Goal: Information Seeking & Learning: Compare options

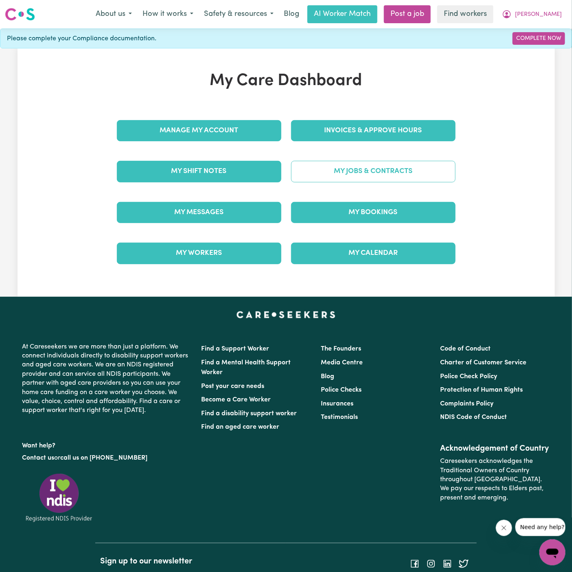
click at [391, 171] on link "My Jobs & Contracts" at bounding box center [373, 171] width 164 height 21
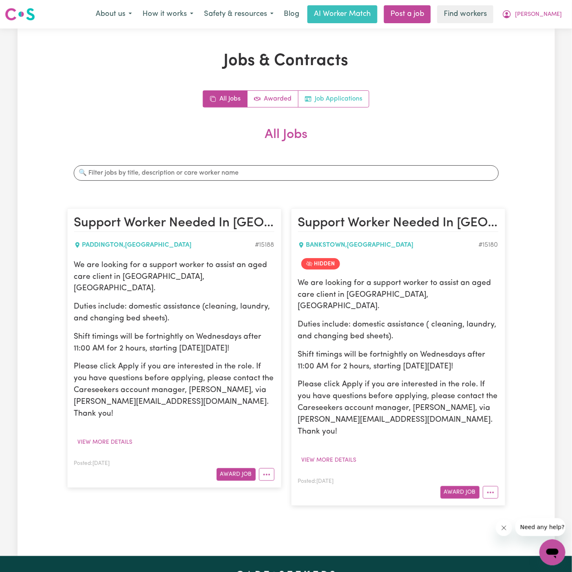
click at [332, 101] on link "Job Applications" at bounding box center [333, 99] width 70 height 16
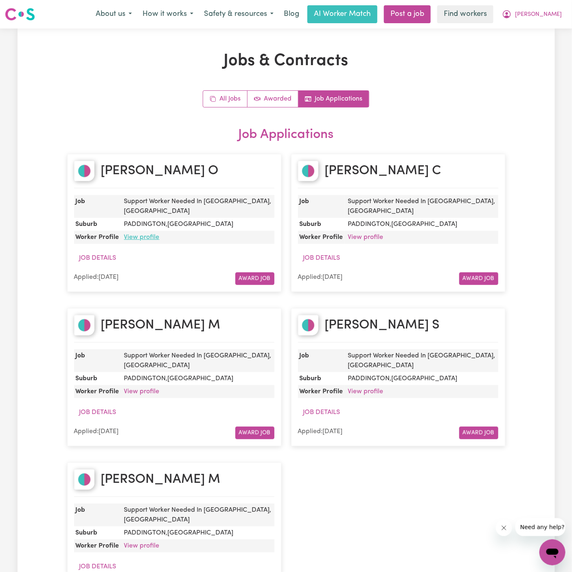
click at [145, 234] on link "View profile" at bounding box center [141, 237] width 35 height 7
click at [367, 234] on link "View profile" at bounding box center [365, 237] width 35 height 7
click at [416, 170] on div "Meryl C" at bounding box center [398, 175] width 200 height 28
drag, startPoint x: 423, startPoint y: 169, endPoint x: 327, endPoint y: 167, distance: 95.7
click at [327, 167] on div "Meryl C" at bounding box center [398, 175] width 200 height 28
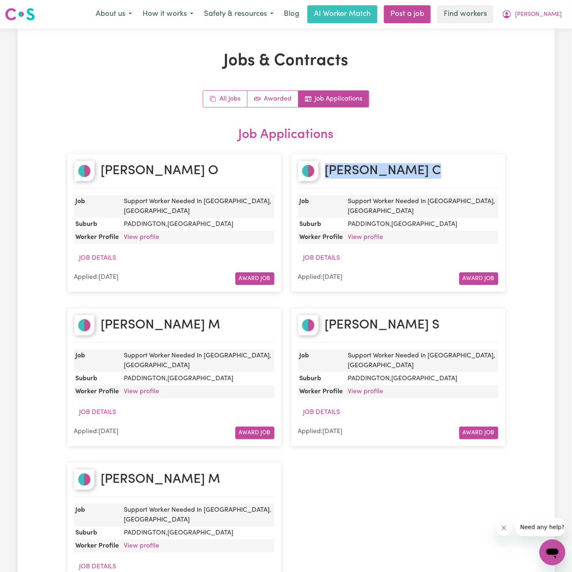
copy h2 "Meryl C"
click at [380, 234] on link "View profile" at bounding box center [365, 237] width 35 height 7
click at [188, 316] on div "Michelle M" at bounding box center [174, 329] width 200 height 28
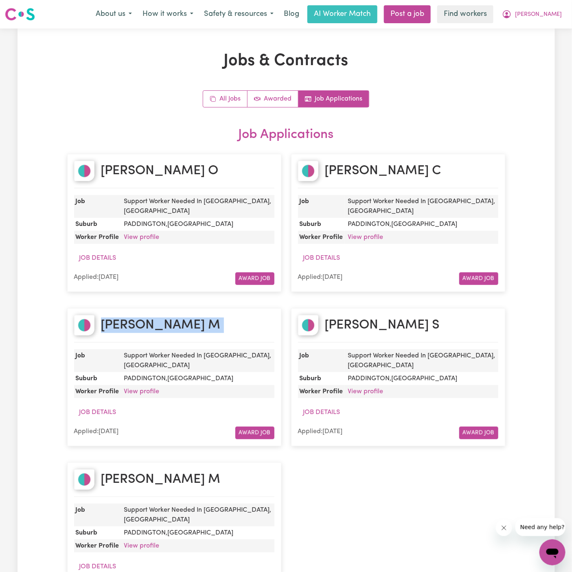
click at [188, 316] on div "Michelle M" at bounding box center [174, 329] width 200 height 28
copy h2 "Michelle M"
click at [151, 388] on link "View profile" at bounding box center [141, 391] width 35 height 7
click at [380, 388] on link "View profile" at bounding box center [365, 391] width 35 height 7
click at [404, 315] on div "Darcy S" at bounding box center [398, 329] width 200 height 28
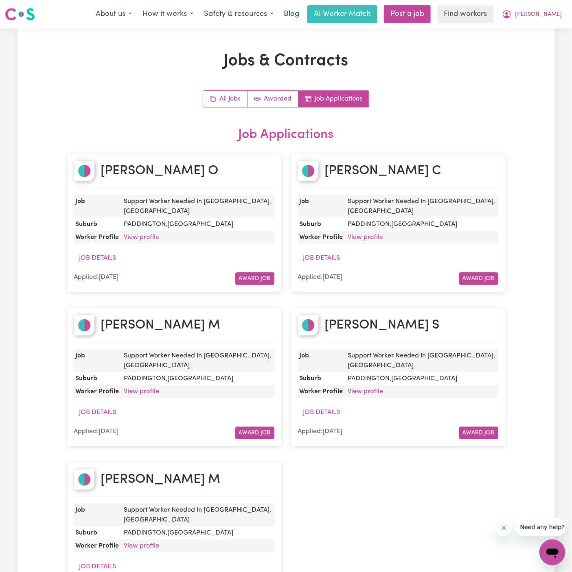
click at [404, 315] on div "Darcy S" at bounding box center [398, 329] width 200 height 28
copy h2 "Darcy S"
click at [423, 108] on div "All Jobs Awarded Job Applications Job Applications Francine O Job Support Worke…" at bounding box center [286, 349] width 438 height 518
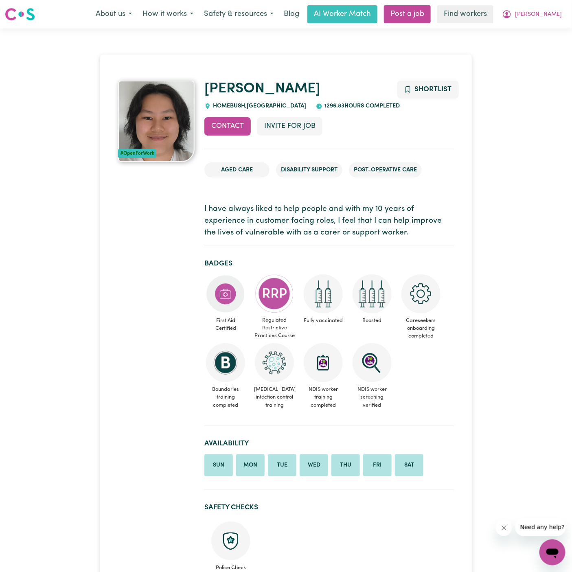
click at [231, 104] on span "HOMEBUSH , New South Wales" at bounding box center [258, 106] width 95 height 6
copy span "HOMEBUSH"
click at [248, 85] on link "Francine" at bounding box center [262, 89] width 116 height 14
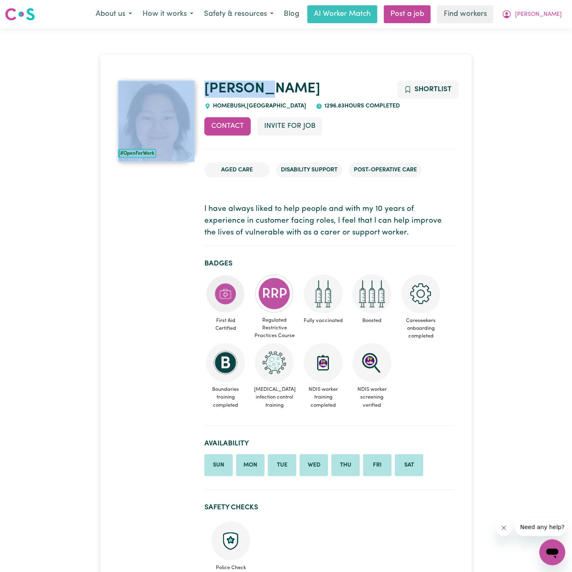
drag, startPoint x: 267, startPoint y: 85, endPoint x: 175, endPoint y: 84, distance: 92.4
copy div "#OpenForWork Francine"
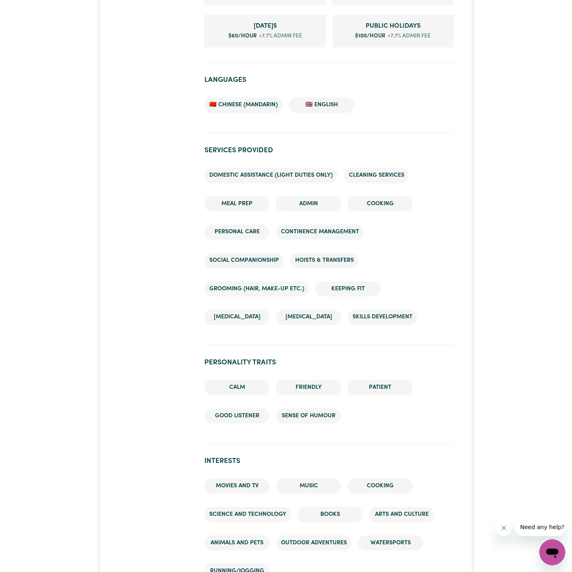
scroll to position [598, 0]
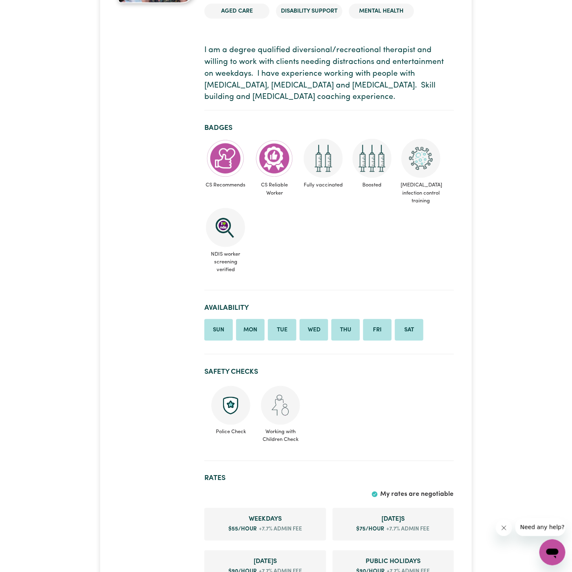
scroll to position [313, 0]
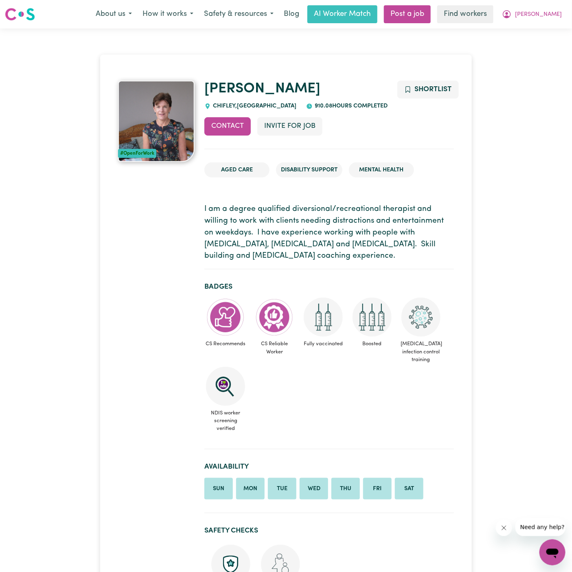
click at [224, 104] on span "CHIFLEY , New South Wales" at bounding box center [253, 106] width 85 height 6
copy span "CHIFLEY"
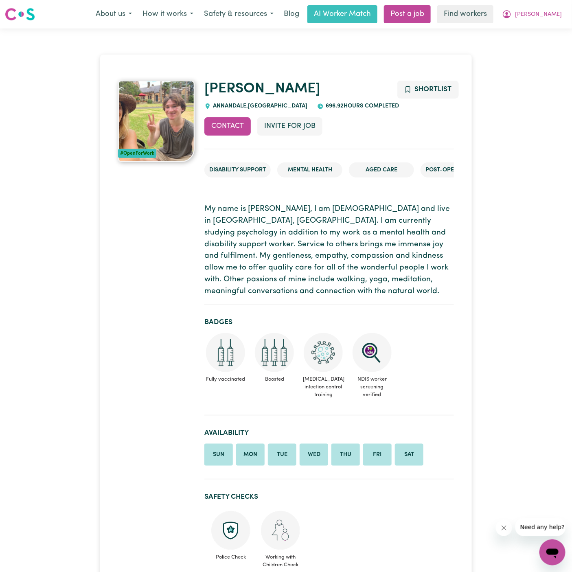
click at [232, 105] on span "ANNANDALE , New South Wales" at bounding box center [259, 106] width 96 height 6
copy span "ANNANDALE"
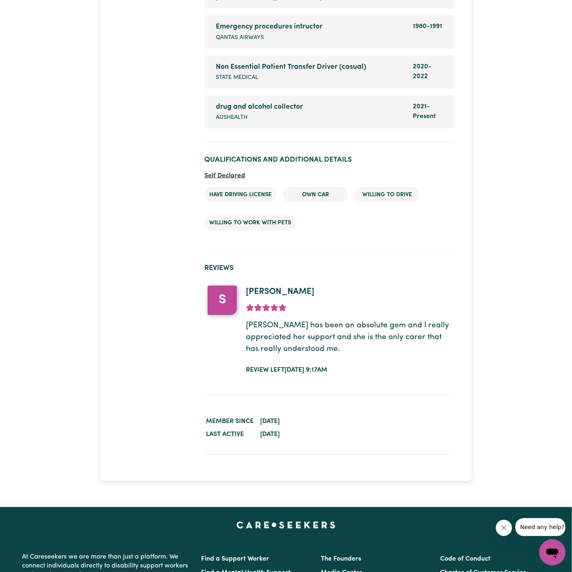
scroll to position [1624, 0]
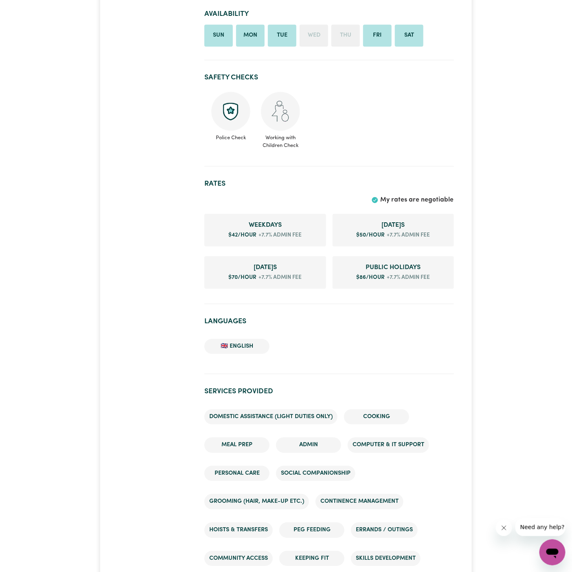
scroll to position [615, 0]
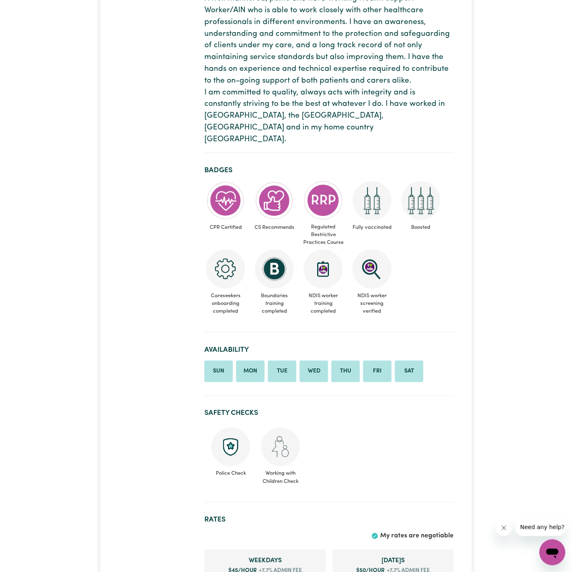
scroll to position [564, 0]
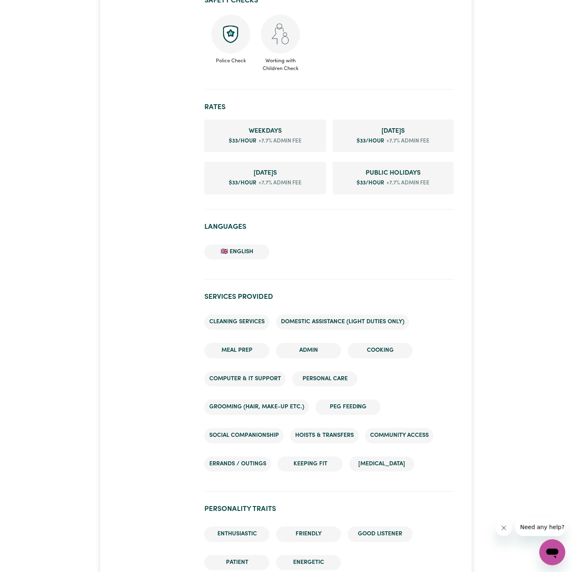
scroll to position [389, 0]
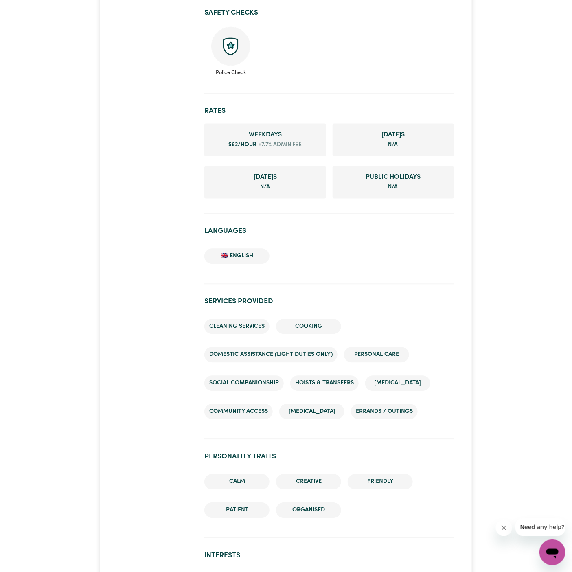
scroll to position [535, 0]
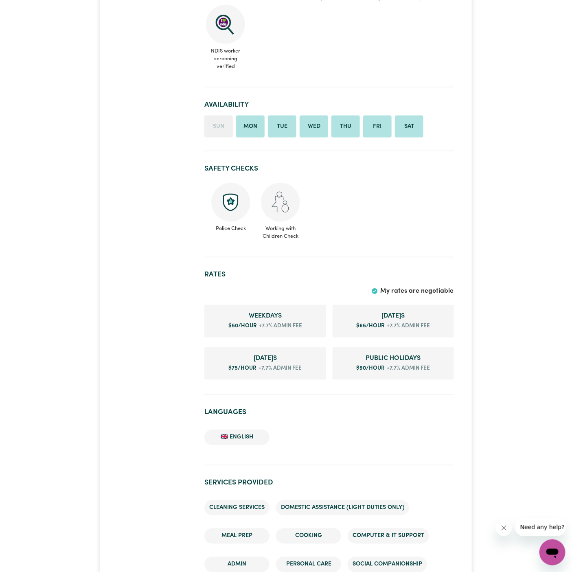
scroll to position [386, 0]
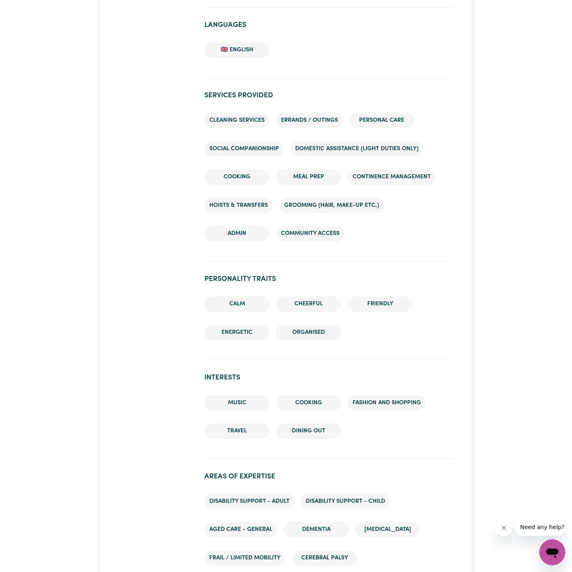
scroll to position [714, 0]
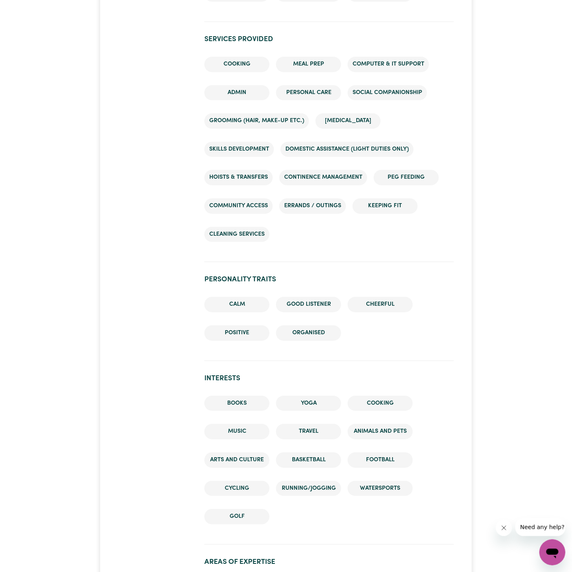
scroll to position [855, 0]
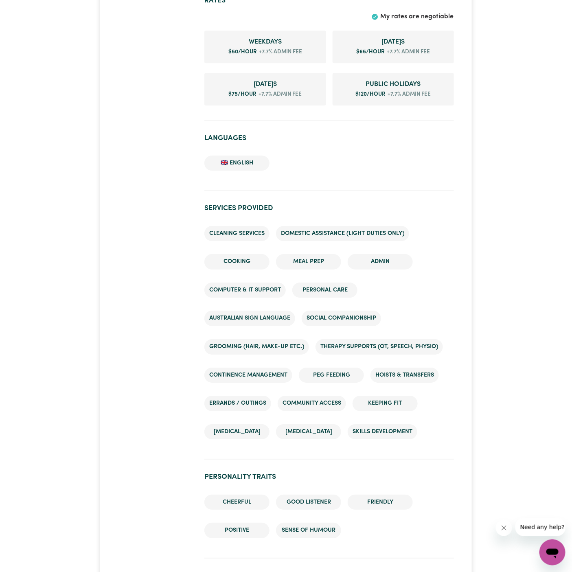
scroll to position [818, 0]
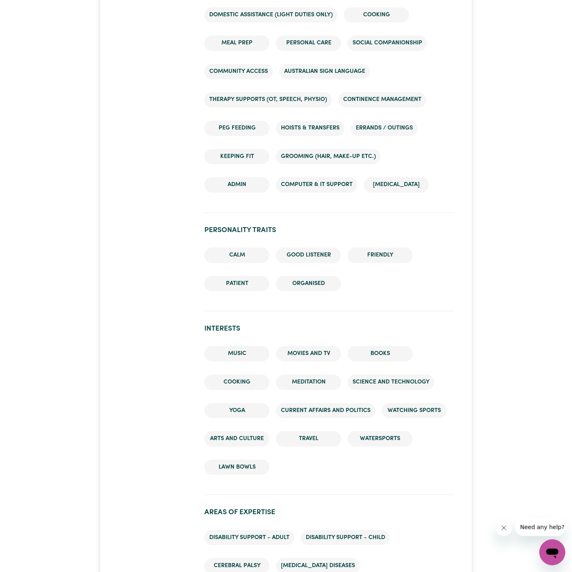
scroll to position [647, 0]
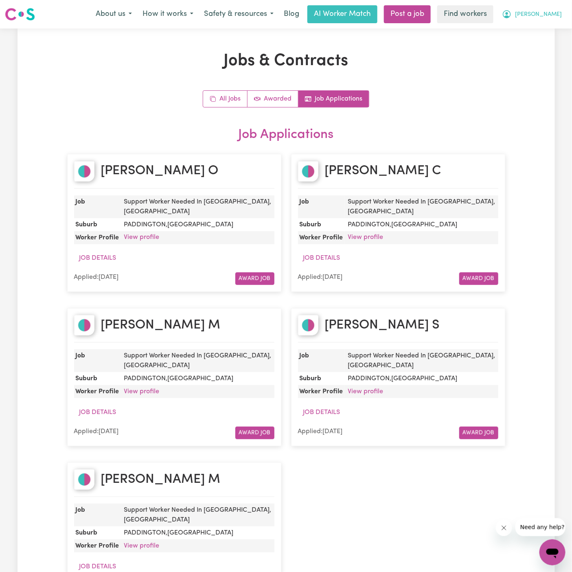
click at [559, 12] on span "[PERSON_NAME]" at bounding box center [538, 14] width 47 height 9
click at [555, 26] on link "My Dashboard" at bounding box center [534, 31] width 64 height 15
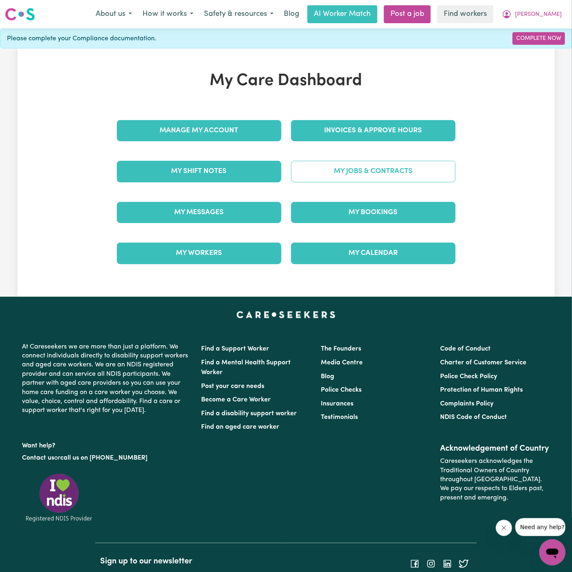
click at [404, 180] on link "My Jobs & Contracts" at bounding box center [373, 171] width 164 height 21
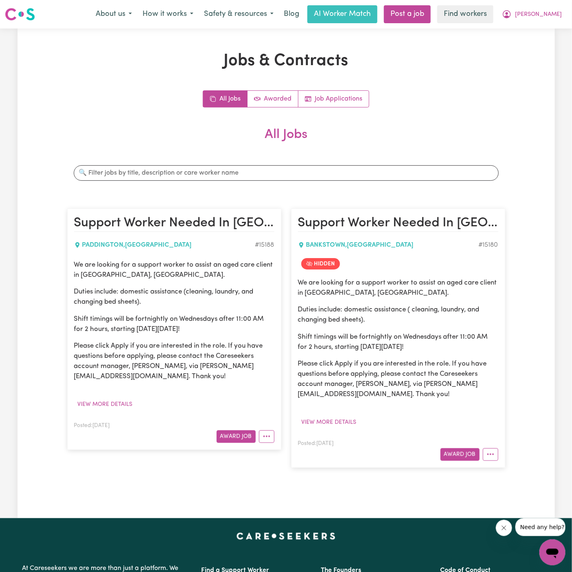
click at [345, 110] on div "All Jobs Awarded Job Applications All Jobs Search jobs Support Worker Needed In…" at bounding box center [286, 282] width 438 height 385
click at [343, 97] on link "Job Applications" at bounding box center [333, 99] width 70 height 16
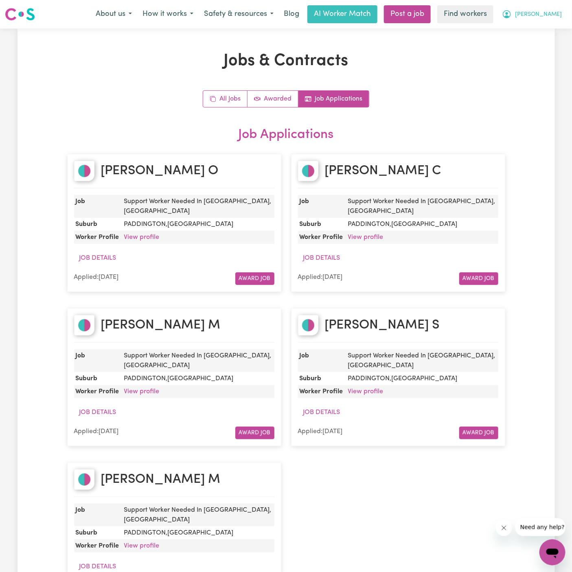
click at [559, 13] on button "[PERSON_NAME]" at bounding box center [531, 14] width 70 height 17
click at [555, 42] on link "Logout" at bounding box center [534, 46] width 64 height 15
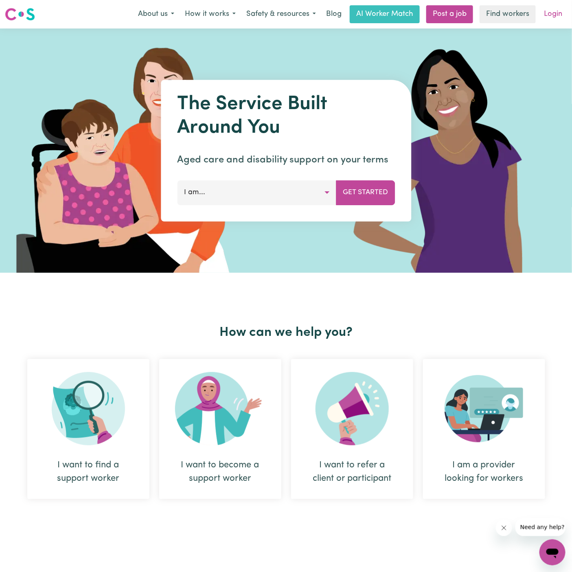
click at [550, 7] on link "Login" at bounding box center [553, 14] width 28 height 18
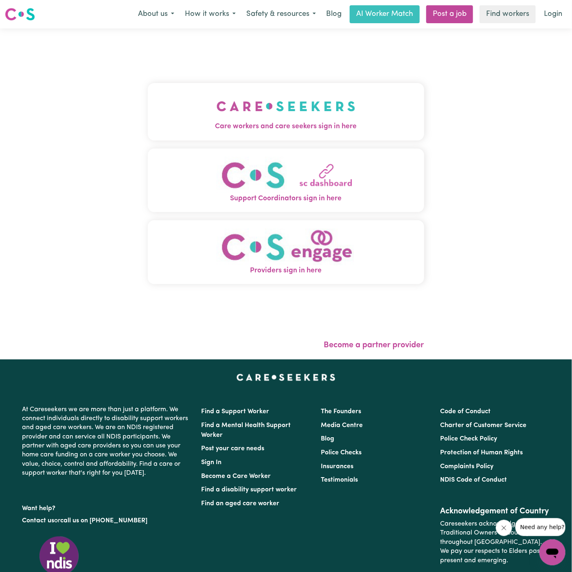
click at [307, 111] on img "Care workers and care seekers sign in here" at bounding box center [285, 106] width 139 height 30
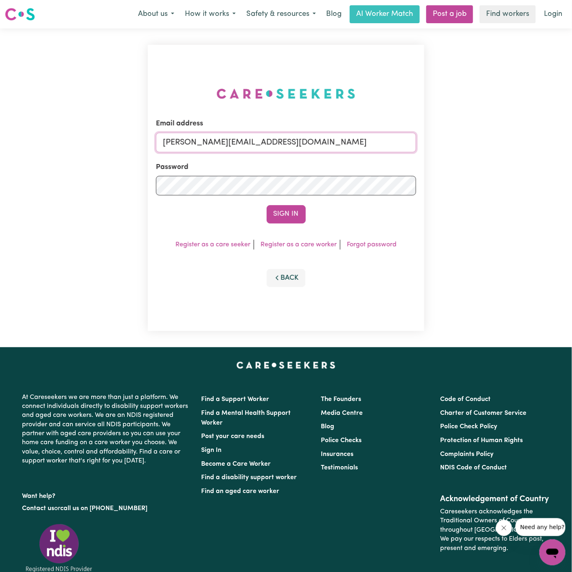
click at [324, 136] on input "dyan@careseekers.com.au" at bounding box center [286, 143] width 260 height 20
drag, startPoint x: 204, startPoint y: 142, endPoint x: 564, endPoint y: 187, distance: 362.8
click at [564, 187] on div "Email address superuser~JoanStIvesKNC@careseekers.com.au Password Sign In Regis…" at bounding box center [286, 187] width 572 height 319
type input "superuser~SandraMcNamaraVC@careseekers.com.au"
click at [282, 216] on button "Sign In" at bounding box center [286, 214] width 39 height 18
